Goal: Information Seeking & Learning: Learn about a topic

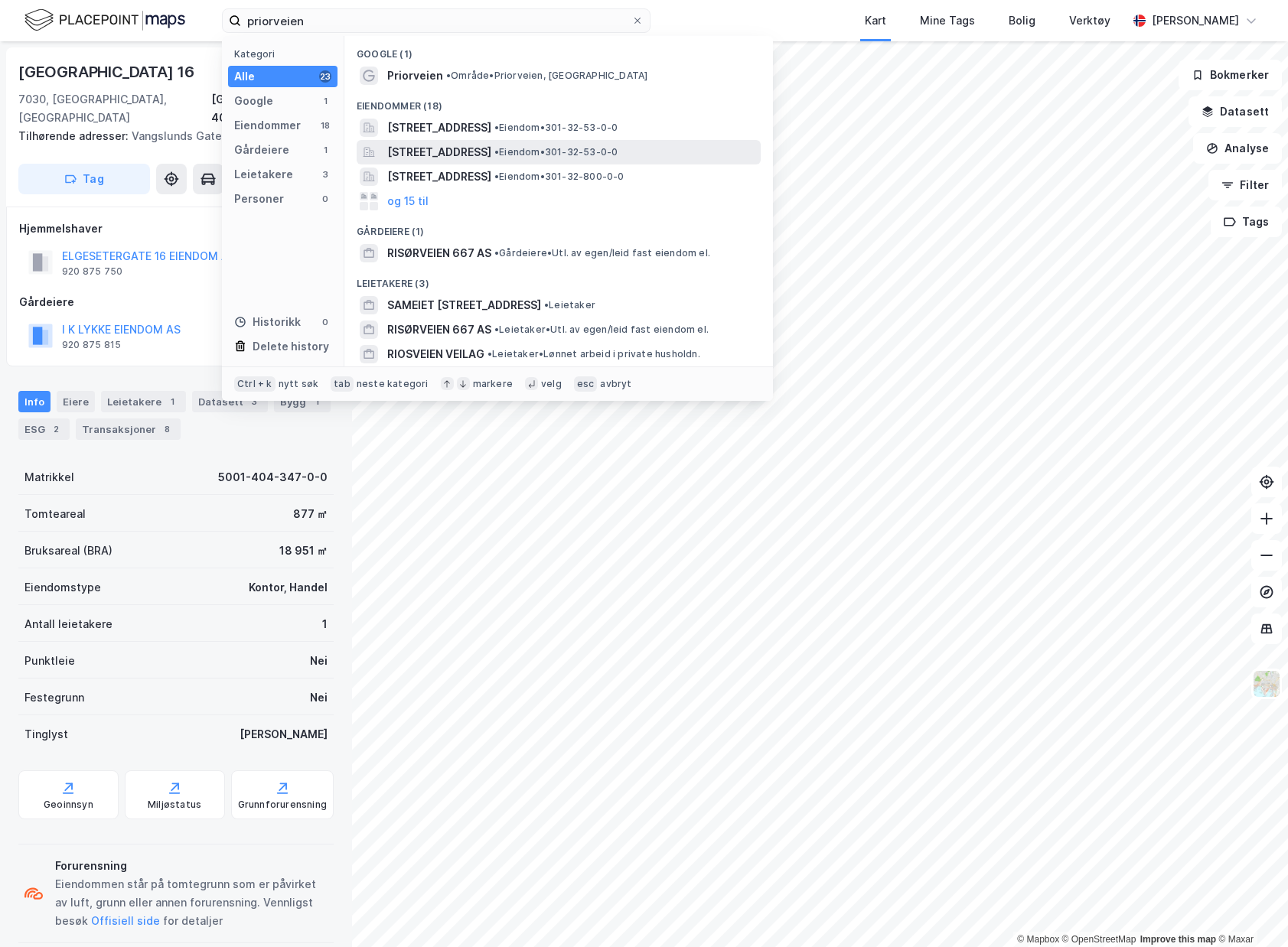
type input "priorveien"
click at [491, 150] on span "[STREET_ADDRESS]" at bounding box center [439, 152] width 104 height 18
